Goal: Task Accomplishment & Management: Manage account settings

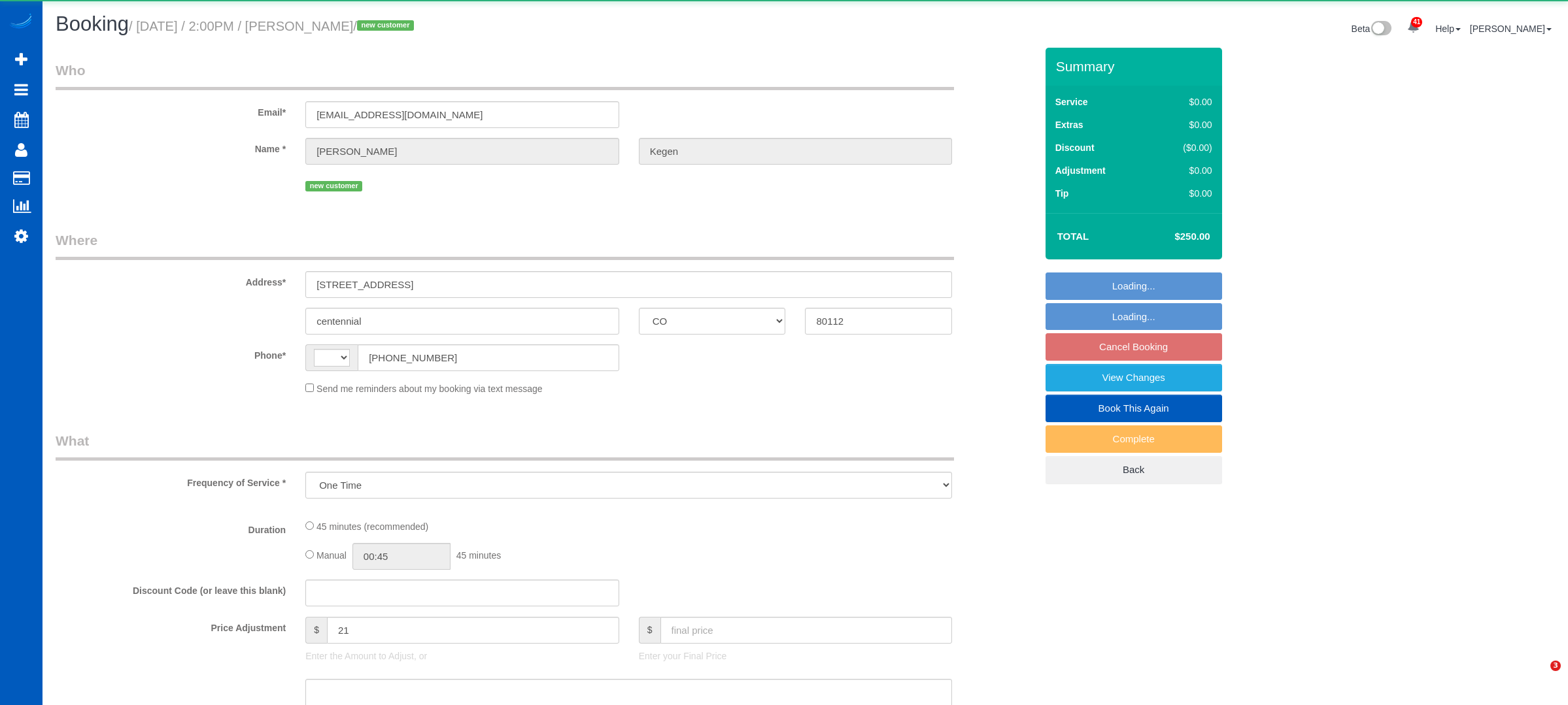
select select "CO"
select select "string:[GEOGRAPHIC_DATA]"
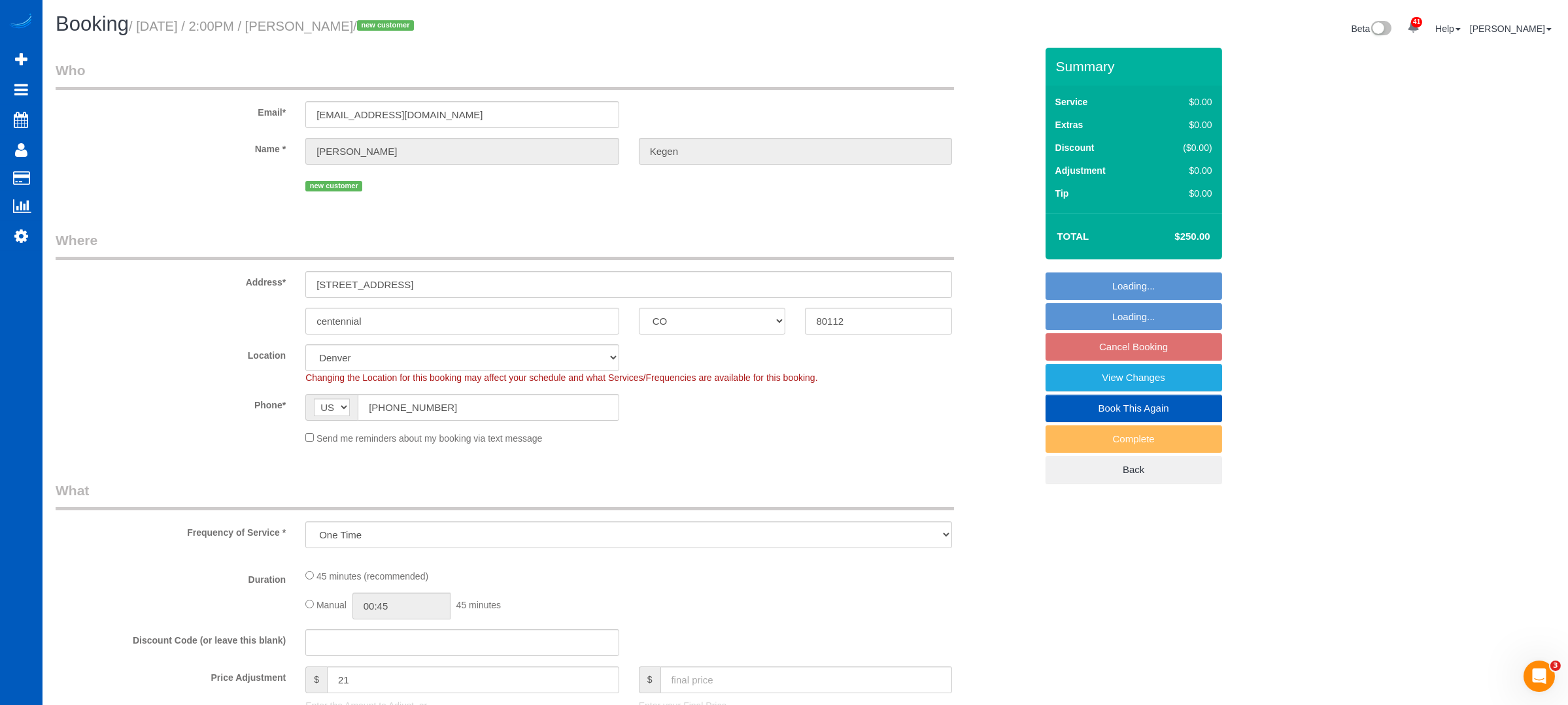
select select "object:1093"
select select "199"
select select "spot2"
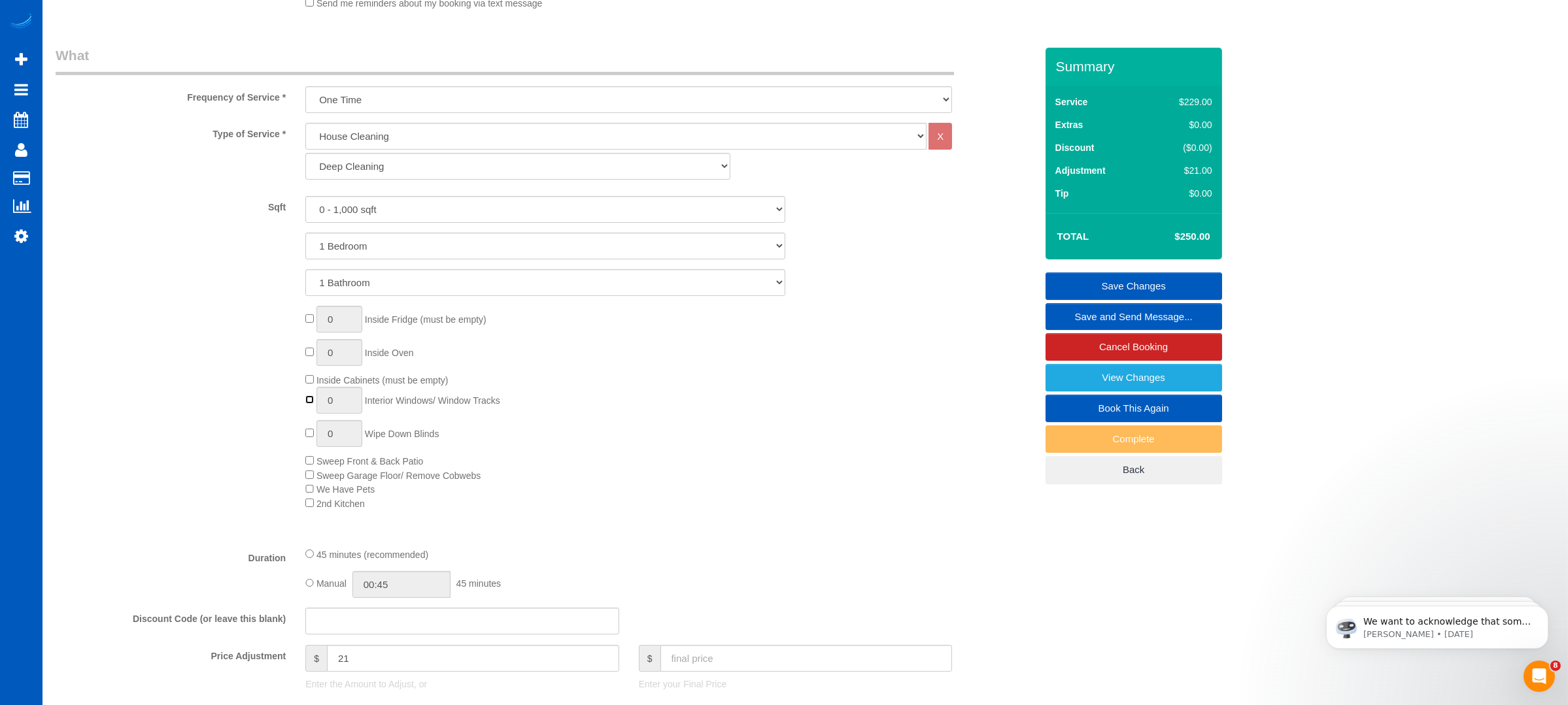
type input "1"
drag, startPoint x: 348, startPoint y: 405, endPoint x: 273, endPoint y: 402, distance: 75.1
click at [273, 402] on div "0 Inside Fridge (must be empty) 0 Inside Oven Inside Cabinets (must be empty) 1…" at bounding box center [546, 407] width 1000 height 204
select select "spot13"
type input "4"
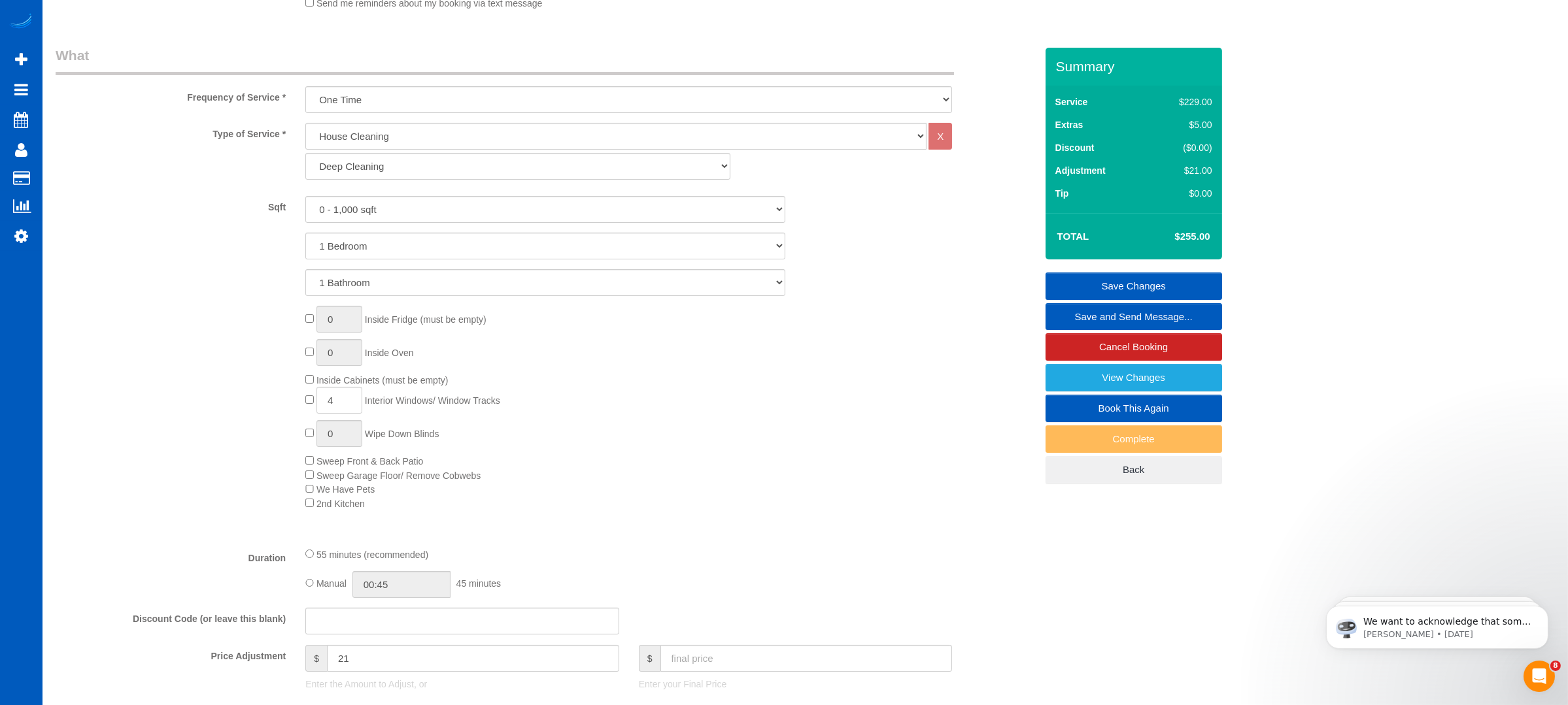
click at [719, 362] on div "0 Inside Fridge (must be empty) 0 Inside Oven Inside Cabinets (must be empty) 4…" at bounding box center [670, 407] width 750 height 204
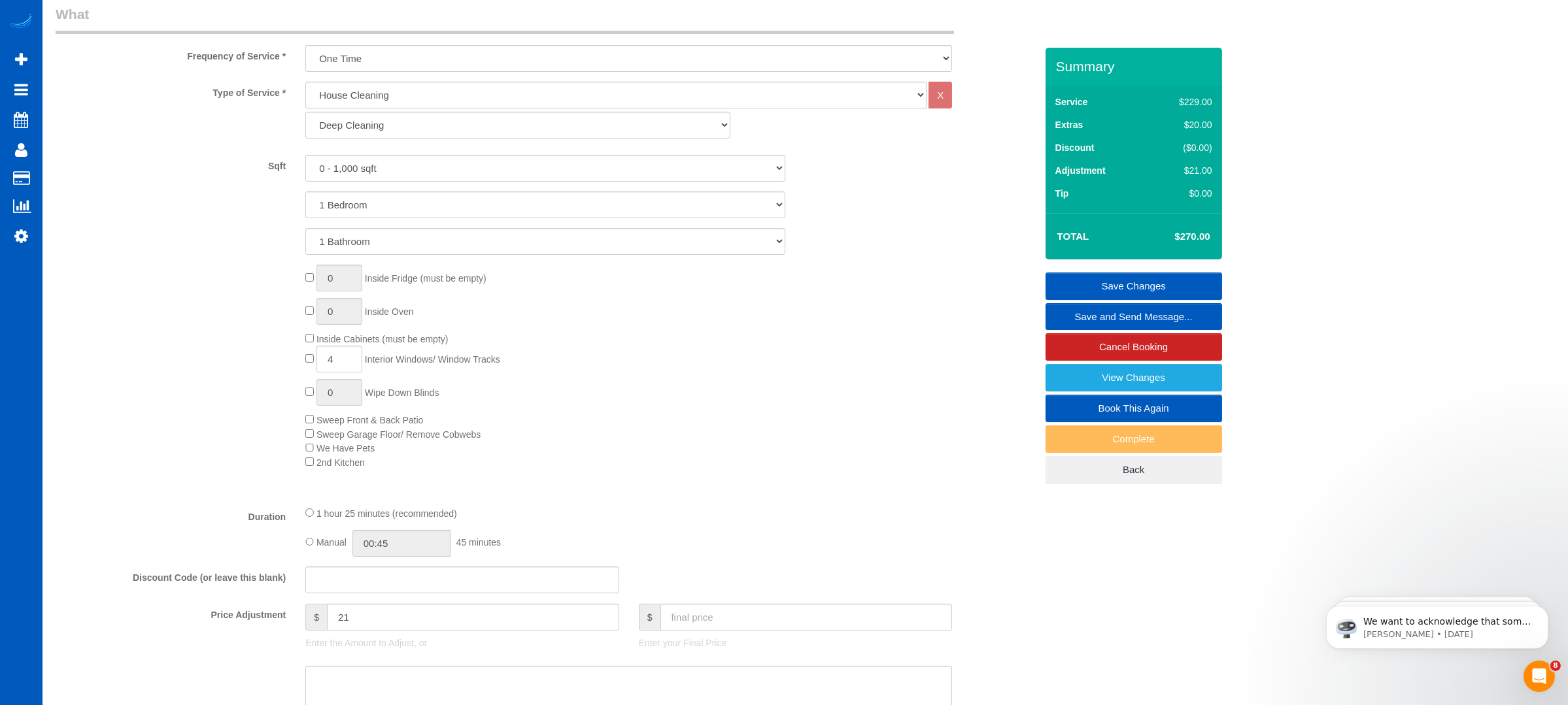
select select "spot24"
click at [746, 626] on input "text" at bounding box center [807, 615] width 292 height 27
type input "250"
click at [747, 504] on fieldset "What Frequency of Service * One Time Weekly - 15.00% Every 2 Weeks - 10.00% Eve…" at bounding box center [545, 414] width 980 height 825
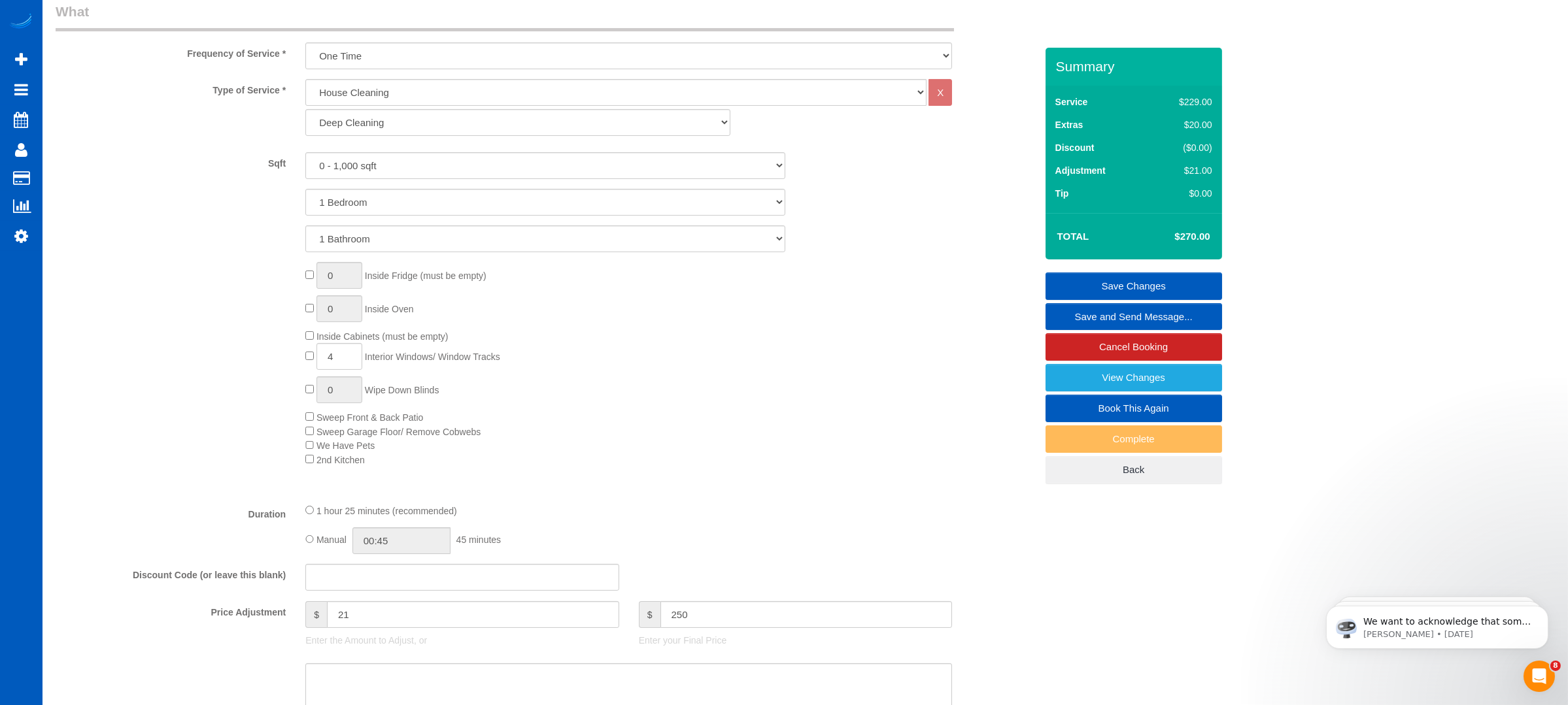
type input "1"
click at [1114, 276] on link "Save Changes" at bounding box center [1134, 286] width 177 height 28
